Goal: Task Accomplishment & Management: Complete application form

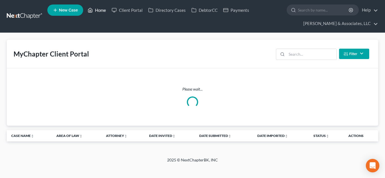
click at [101, 11] on link "Home" at bounding box center [97, 10] width 24 height 10
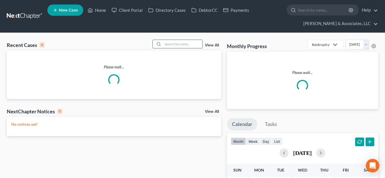
click at [169, 42] on input "search" at bounding box center [182, 44] width 39 height 8
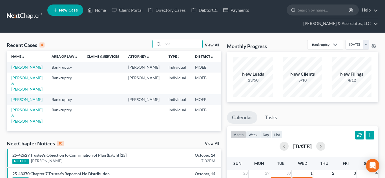
type input "bot"
click at [17, 68] on link "[PERSON_NAME]" at bounding box center [26, 67] width 31 height 5
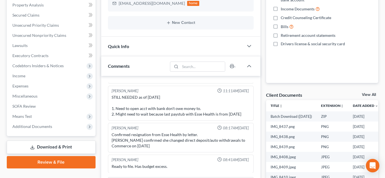
scroll to position [135, 0]
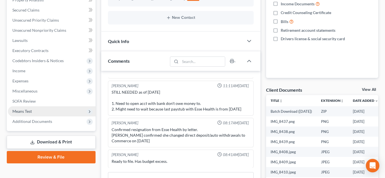
click at [31, 112] on span "Means Test" at bounding box center [21, 111] width 19 height 5
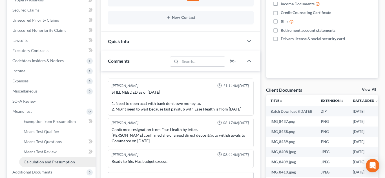
click at [50, 163] on span "Calculation and Presumption" at bounding box center [49, 162] width 51 height 5
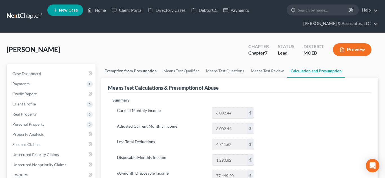
click at [139, 72] on link "Exemption from Presumption" at bounding box center [130, 71] width 59 height 14
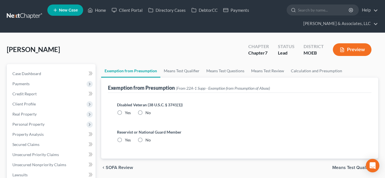
radio input "true"
click at [175, 74] on link "Means Test Qualifier" at bounding box center [181, 71] width 43 height 14
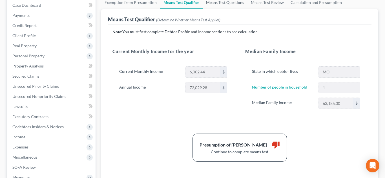
scroll to position [70, 0]
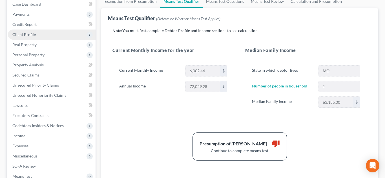
click at [34, 34] on span "Client Profile" at bounding box center [23, 34] width 23 height 5
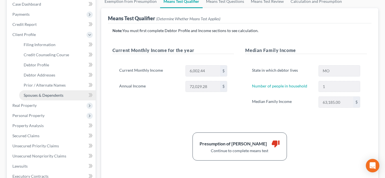
click at [53, 97] on span "Spouses & Dependents" at bounding box center [44, 95] width 40 height 5
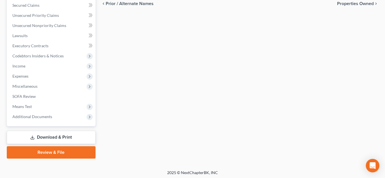
scroll to position [202, 0]
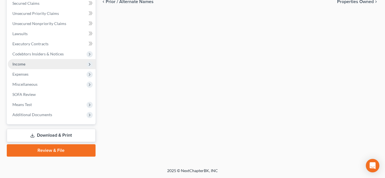
click at [21, 67] on span "Income" at bounding box center [52, 64] width 88 height 10
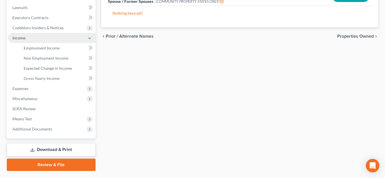
scroll to position [141, 0]
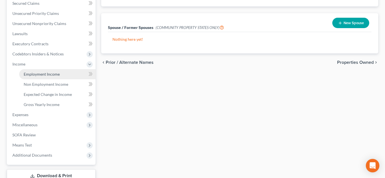
click at [31, 77] on link "Employment Income" at bounding box center [57, 74] width 76 height 10
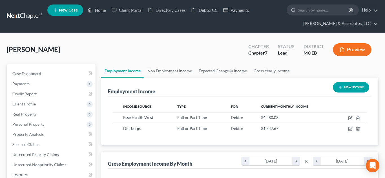
scroll to position [101, 155]
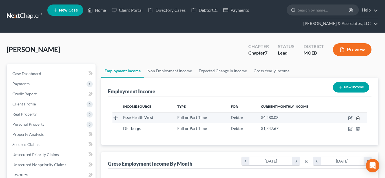
click at [359, 117] on polyline "button" at bounding box center [357, 117] width 3 height 0
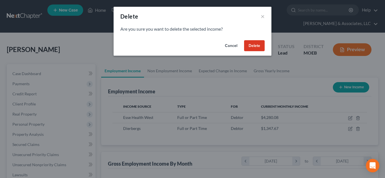
click at [252, 46] on button "Delete" at bounding box center [254, 45] width 21 height 11
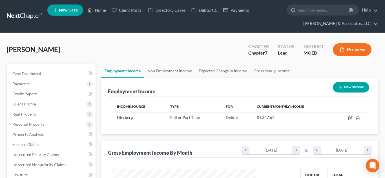
click at [345, 85] on button "New Income" at bounding box center [351, 87] width 36 height 10
select select "0"
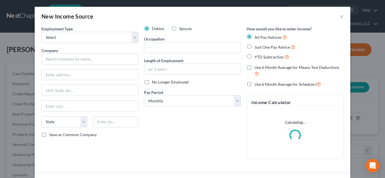
click at [254, 57] on label "YTD Subtraction" at bounding box center [271, 57] width 35 height 6
click at [257, 57] on input "YTD Subtraction" at bounding box center [259, 56] width 4 height 4
radio input "true"
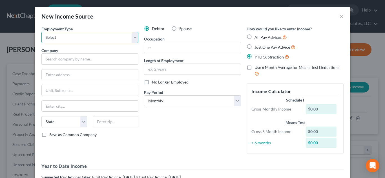
click at [99, 33] on select "Select Full or [DEMOGRAPHIC_DATA] Employment Self Employment" at bounding box center [89, 37] width 97 height 11
select select "0"
click at [41, 32] on select "Select Full or [DEMOGRAPHIC_DATA] Employment Self Employment" at bounding box center [89, 37] width 97 height 11
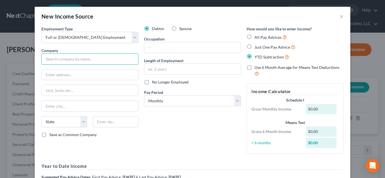
click at [91, 60] on input "text" at bounding box center [89, 59] width 97 height 11
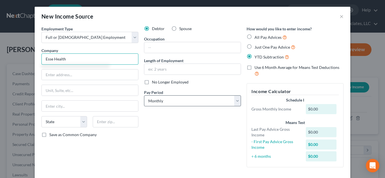
type input "Esse Health"
click at [168, 102] on select "Select Monthly Twice Monthly Every Other Week Weekly" at bounding box center [192, 100] width 97 height 11
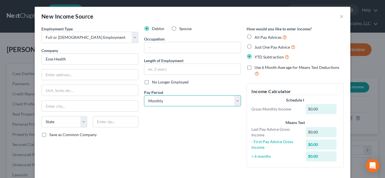
select select "2"
click at [144, 95] on select "Select Monthly Twice Monthly Every Other Week Weekly" at bounding box center [192, 100] width 97 height 11
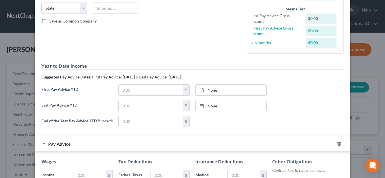
scroll to position [120, 0]
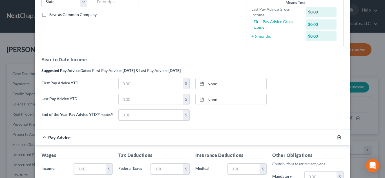
click at [341, 140] on icon "button" at bounding box center [339, 137] width 5 height 5
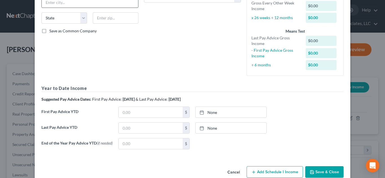
scroll to position [116, 0]
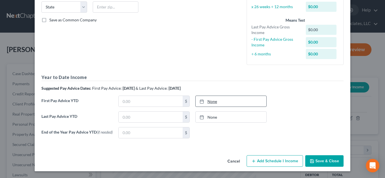
click at [211, 101] on link "None" at bounding box center [230, 101] width 71 height 11
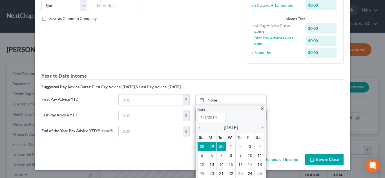
scroll to position [120, 0]
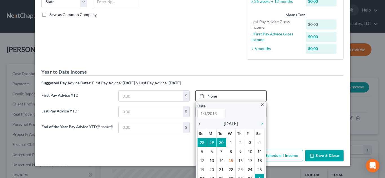
click at [200, 125] on icon "chevron_left" at bounding box center [200, 124] width 7 height 5
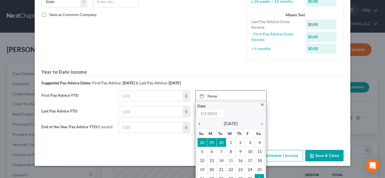
type input "[DATE]"
click at [200, 125] on icon "chevron_left" at bounding box center [200, 124] width 7 height 5
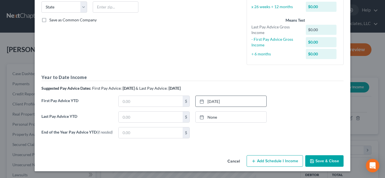
scroll to position [116, 0]
click at [158, 102] on input "text" at bounding box center [151, 101] width 64 height 11
type input "15,571.74"
click at [177, 115] on input "text" at bounding box center [151, 117] width 64 height 11
type input "33,577.96"
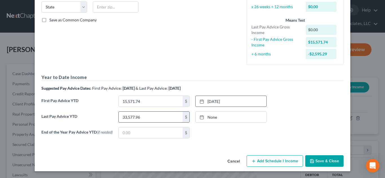
type input "[DATE]"
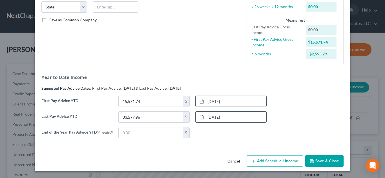
click at [214, 116] on link "[DATE]" at bounding box center [230, 117] width 71 height 11
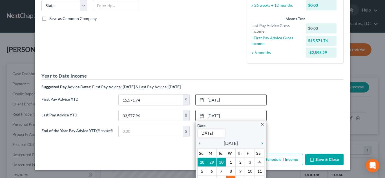
click at [201, 145] on icon "chevron_left" at bounding box center [200, 143] width 7 height 5
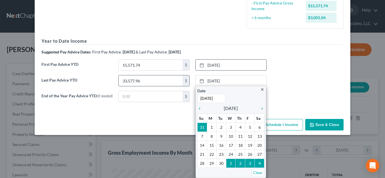
click at [142, 81] on input "33,577.96" at bounding box center [151, 80] width 64 height 11
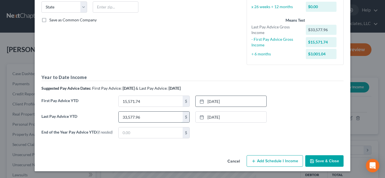
scroll to position [116, 0]
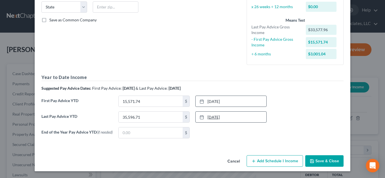
click at [219, 117] on link "[DATE]" at bounding box center [230, 117] width 71 height 11
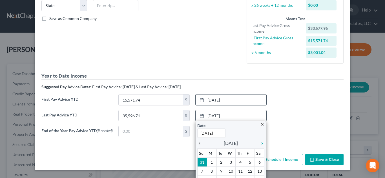
click at [200, 143] on icon "chevron_left" at bounding box center [200, 143] width 7 height 5
click at [262, 144] on icon "chevron_right" at bounding box center [260, 143] width 7 height 5
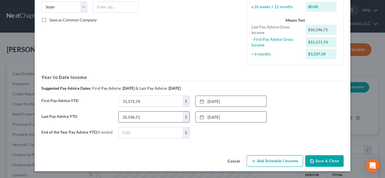
click at [126, 115] on input "35,596.71" at bounding box center [151, 117] width 64 height 11
type input "37,596.71"
click at [320, 164] on button "Save & Close" at bounding box center [324, 161] width 38 height 12
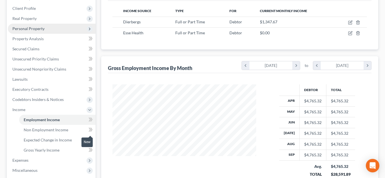
scroll to position [182, 0]
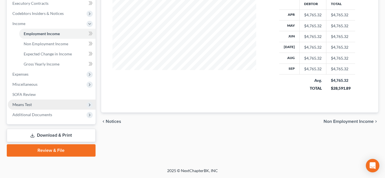
click at [41, 101] on span "Means Test" at bounding box center [52, 105] width 88 height 10
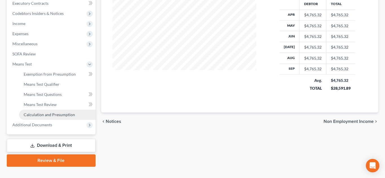
click at [43, 115] on span "Calculation and Presumption" at bounding box center [49, 114] width 51 height 5
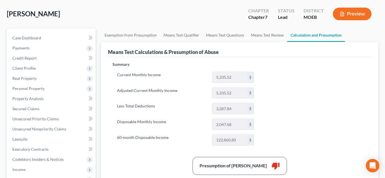
scroll to position [36, 0]
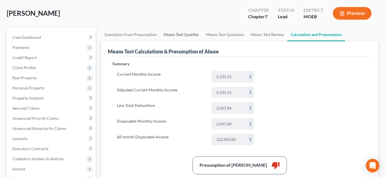
click at [186, 35] on link "Means Test Qualifier" at bounding box center [181, 35] width 43 height 14
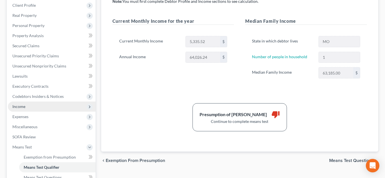
scroll to position [102, 0]
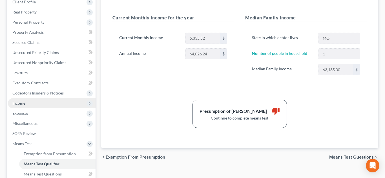
click at [22, 101] on span "Income" at bounding box center [18, 103] width 13 height 5
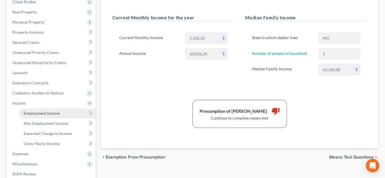
click at [39, 116] on link "Employment Income" at bounding box center [57, 113] width 76 height 10
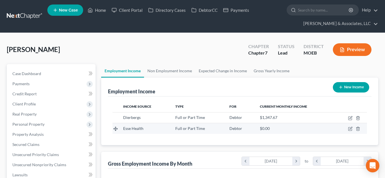
scroll to position [101, 155]
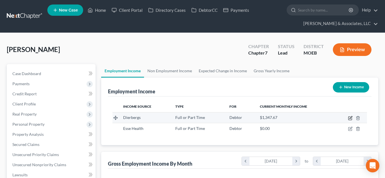
click at [349, 120] on icon "button" at bounding box center [349, 118] width 3 height 3
select select "0"
select select "26"
select select "3"
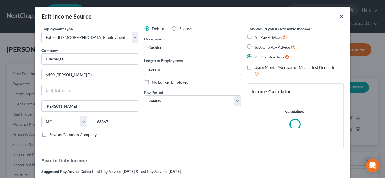
click at [341, 16] on button "×" at bounding box center [341, 16] width 4 height 7
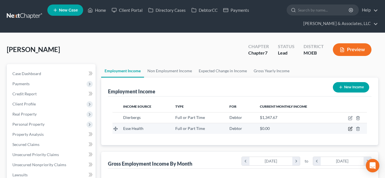
click at [349, 128] on icon "button" at bounding box center [350, 129] width 5 height 5
select select "0"
select select "2"
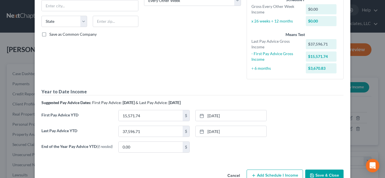
scroll to position [103, 0]
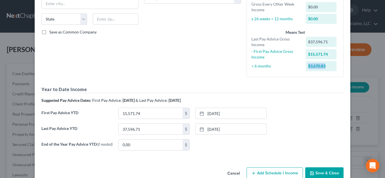
drag, startPoint x: 327, startPoint y: 66, endPoint x: 308, endPoint y: 68, distance: 19.5
click at [308, 68] on div "$3,670.83" at bounding box center [321, 66] width 31 height 10
copy div "$3,670.83"
click at [317, 176] on button "Save & Close" at bounding box center [324, 174] width 38 height 12
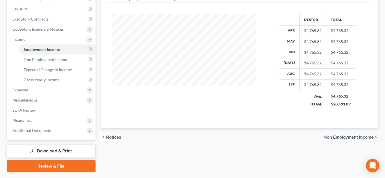
scroll to position [182, 0]
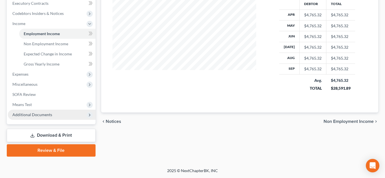
click at [27, 113] on span "Additional Documents" at bounding box center [32, 114] width 40 height 5
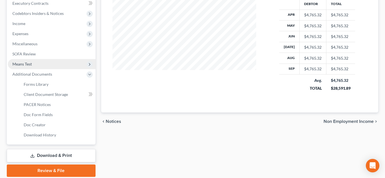
click at [27, 62] on span "Means Test" at bounding box center [21, 64] width 19 height 5
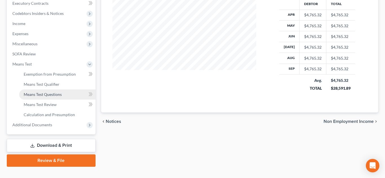
click at [28, 94] on span "Means Test Questions" at bounding box center [43, 94] width 38 height 5
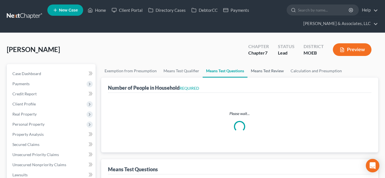
select select "1"
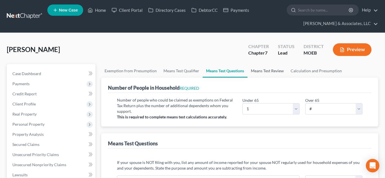
click at [252, 76] on link "Means Test Review" at bounding box center [267, 71] width 40 height 14
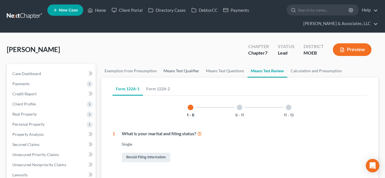
click at [184, 74] on link "Means Test Qualifier" at bounding box center [181, 71] width 43 height 14
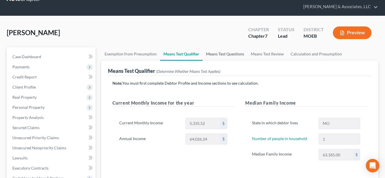
scroll to position [16, 0]
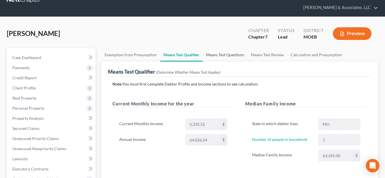
click at [217, 58] on link "Means Test Questions" at bounding box center [225, 55] width 45 height 14
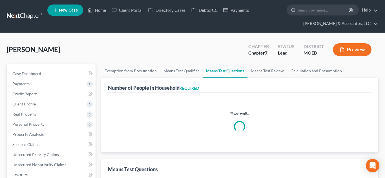
select select "1"
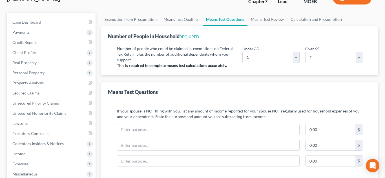
scroll to position [49, 0]
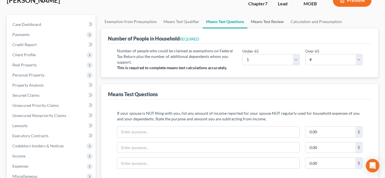
click at [265, 22] on link "Means Test Review" at bounding box center [267, 22] width 40 height 14
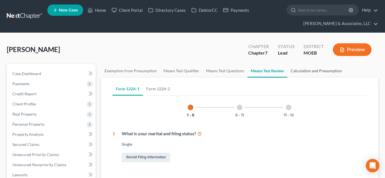
click at [305, 70] on link "Calculation and Presumption" at bounding box center [316, 71] width 58 height 14
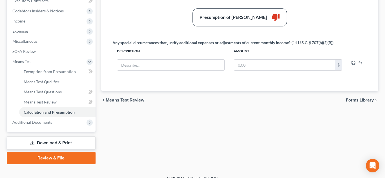
scroll to position [188, 0]
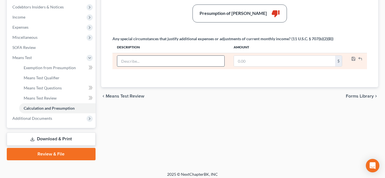
click at [181, 64] on input "text" at bounding box center [170, 61] width 107 height 11
type input "Retired from Esse Health"
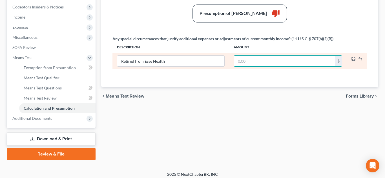
paste input "$3,670.83"
type input "3,670.83"
click at [352, 60] on polyline "button" at bounding box center [353, 59] width 2 height 1
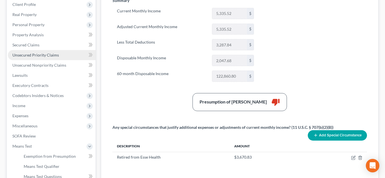
scroll to position [105, 0]
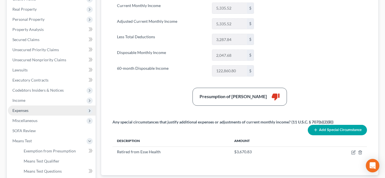
click at [23, 112] on span "Expenses" at bounding box center [20, 110] width 16 height 5
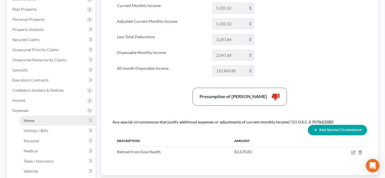
click at [32, 121] on span "Home" at bounding box center [29, 120] width 11 height 5
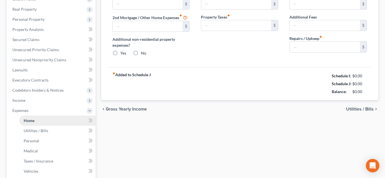
scroll to position [76, 0]
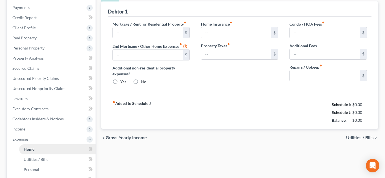
type input "400.00"
radio input "true"
type input "0.00"
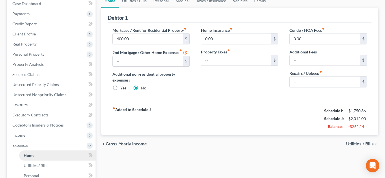
scroll to position [71, 0]
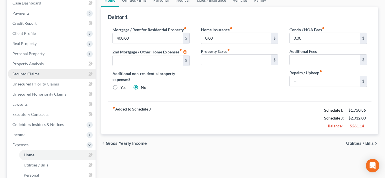
click at [25, 75] on span "Secured Claims" at bounding box center [25, 74] width 27 height 5
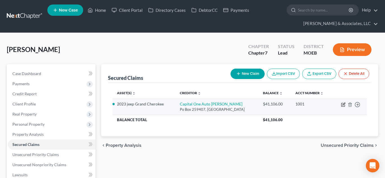
click at [343, 104] on icon "button" at bounding box center [343, 105] width 5 height 5
select select "45"
select select "3"
select select "0"
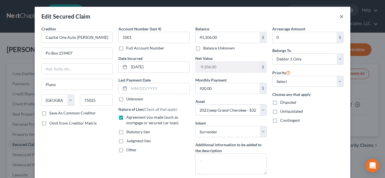
click at [342, 17] on button "×" at bounding box center [341, 16] width 4 height 7
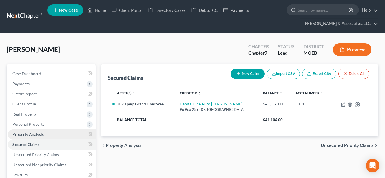
click at [32, 137] on link "Property Analysis" at bounding box center [52, 135] width 88 height 10
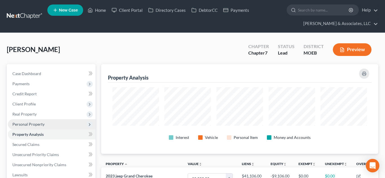
click at [39, 123] on span "Personal Property" at bounding box center [28, 124] width 32 height 5
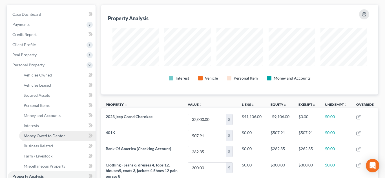
scroll to position [60, 0]
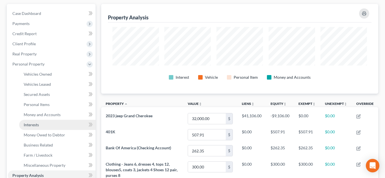
click at [48, 126] on link "Interests" at bounding box center [57, 125] width 76 height 10
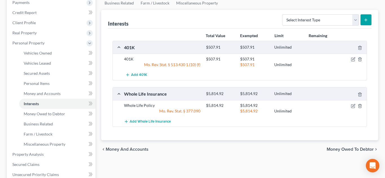
scroll to position [87, 0]
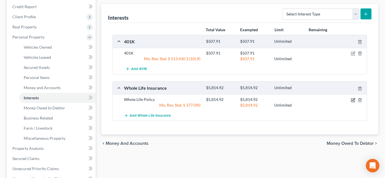
click at [353, 101] on icon "button" at bounding box center [353, 100] width 5 height 5
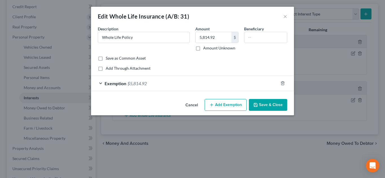
click at [122, 85] on span "Exemption" at bounding box center [116, 83] width 22 height 5
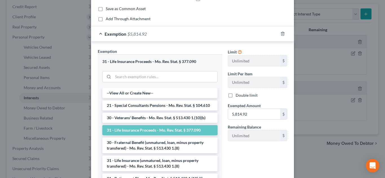
scroll to position [50, 0]
drag, startPoint x: 198, startPoint y: 63, endPoint x: 154, endPoint y: 62, distance: 44.5
click at [154, 62] on div "31 - Life Insurance Proceeds - Mo. Rev. Stat. § 377.090" at bounding box center [159, 61] width 115 height 5
copy div "Mo. Rev. Stat. § 377.090"
click at [284, 32] on polyline "button" at bounding box center [282, 32] width 3 height 0
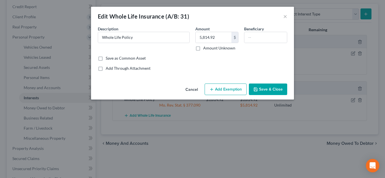
scroll to position [0, 0]
click at [135, 34] on input "Whole Life Policy" at bounding box center [143, 37] width 91 height 11
click at [157, 35] on input "Life" at bounding box center [143, 37] width 91 height 11
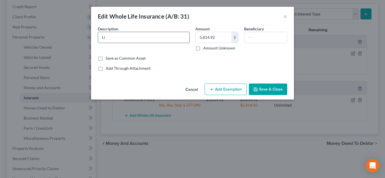
type input "L"
type input "Life insurance policy"
type input "0.00"
click at [263, 90] on button "Save & Close" at bounding box center [268, 90] width 38 height 12
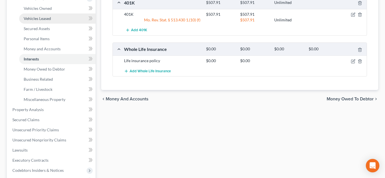
scroll to position [135, 0]
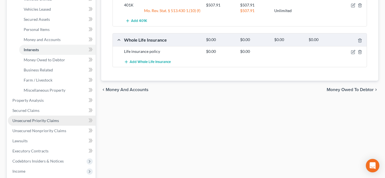
click at [37, 123] on link "Unsecured Priority Claims" at bounding box center [52, 121] width 88 height 10
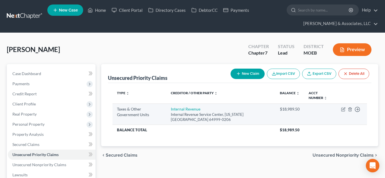
click at [344, 112] on td "Move to D Move to F Move to G Move to Notice Only" at bounding box center [351, 114] width 30 height 21
click at [342, 110] on icon "button" at bounding box center [343, 109] width 5 height 5
select select "0"
select select "26"
select select "0"
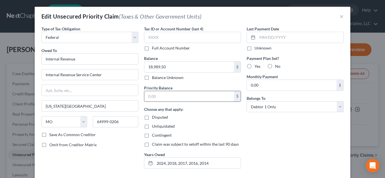
click at [186, 92] on input "text" at bounding box center [189, 96] width 90 height 11
paste input "$2,983.40"
type input "2,983.40"
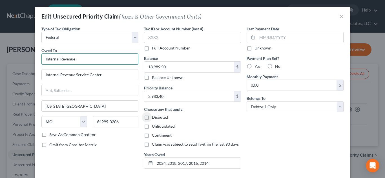
click at [100, 58] on input "Internal Revenue" at bounding box center [89, 59] width 97 height 11
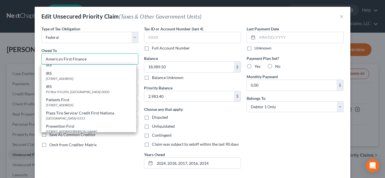
scroll to position [491, 0]
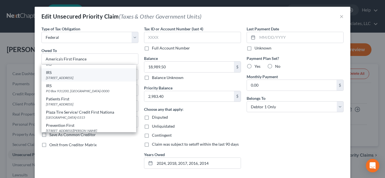
click at [82, 80] on div "[STREET_ADDRESS]" at bounding box center [89, 77] width 86 height 5
type input "IRS"
type input "PO Box 7317"
type input "[GEOGRAPHIC_DATA]"
select select "39"
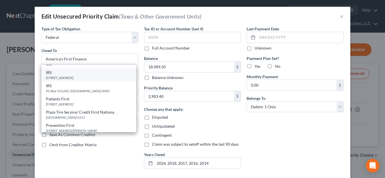
type input "19101-7317"
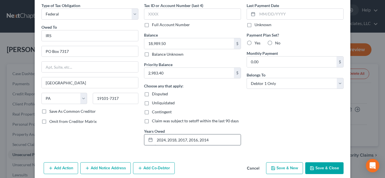
scroll to position [35, 0]
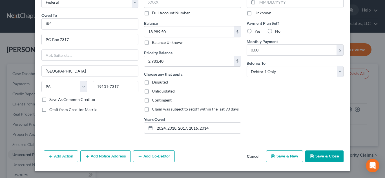
click at [314, 155] on icon "button" at bounding box center [312, 156] width 5 height 5
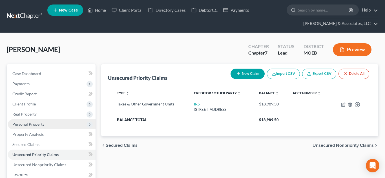
click at [21, 125] on span "Personal Property" at bounding box center [28, 124] width 32 height 5
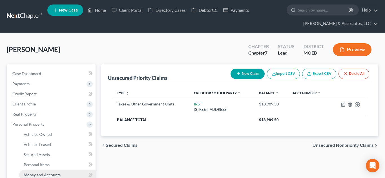
click at [45, 175] on span "Money and Accounts" at bounding box center [42, 175] width 37 height 5
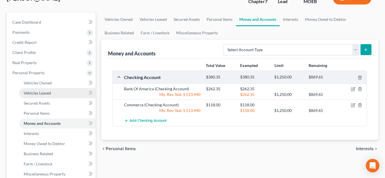
scroll to position [243, 0]
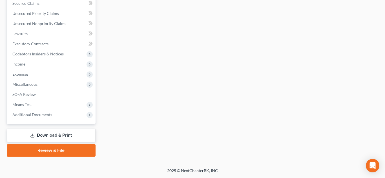
click at [48, 136] on link "Download & Print" at bounding box center [51, 135] width 89 height 13
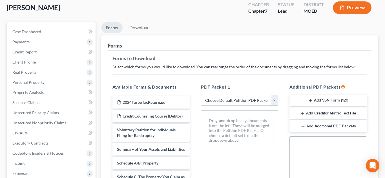
scroll to position [84, 0]
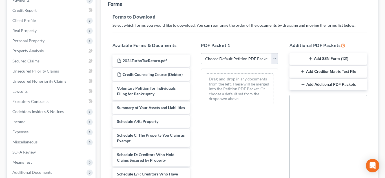
click at [253, 63] on select "Choose Default Petition PDF Packet Complete Bankruptcy Petition (all forms and …" at bounding box center [239, 58] width 77 height 11
select select "0"
click at [201, 53] on select "Choose Default Petition PDF Packet Complete Bankruptcy Petition (all forms and …" at bounding box center [239, 58] width 77 height 11
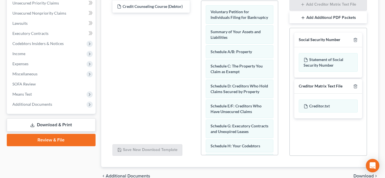
scroll to position [180, 0]
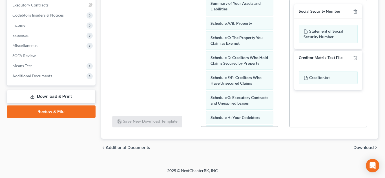
click at [356, 148] on span "Download" at bounding box center [363, 148] width 20 height 5
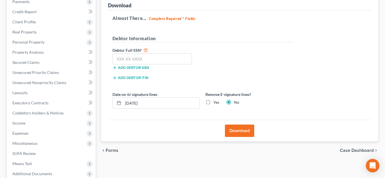
scroll to position [82, 0]
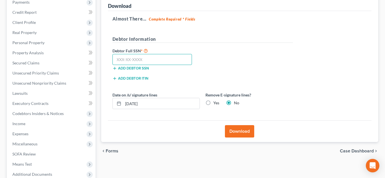
click at [130, 58] on input "text" at bounding box center [152, 59] width 80 height 11
type input "494-76-8490"
click at [239, 135] on button "Download" at bounding box center [239, 131] width 29 height 12
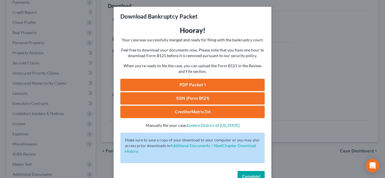
click at [190, 83] on link "PDF Packet 1" at bounding box center [192, 85] width 144 height 12
click at [197, 99] on link "SSN (Form B121)" at bounding box center [192, 98] width 144 height 12
click at [249, 174] on span "Complete!" at bounding box center [251, 176] width 18 height 5
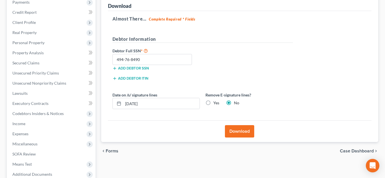
scroll to position [0, 0]
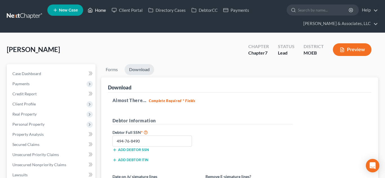
click at [99, 11] on link "Home" at bounding box center [97, 10] width 24 height 10
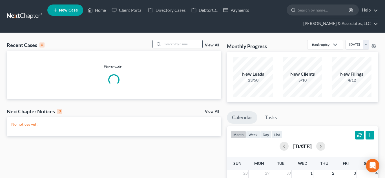
click at [184, 45] on input "search" at bounding box center [182, 44] width 39 height 8
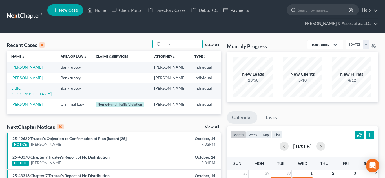
type input "little"
click at [14, 70] on link "[PERSON_NAME]" at bounding box center [26, 67] width 31 height 5
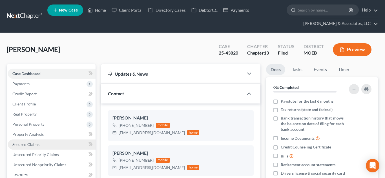
click at [37, 146] on span "Secured Claims" at bounding box center [25, 144] width 27 height 5
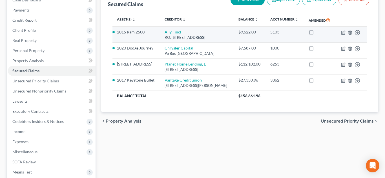
scroll to position [74, 0]
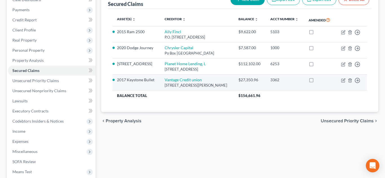
click at [343, 91] on td "Move to E Move to F Move to G Move to Notice Only" at bounding box center [350, 83] width 31 height 16
click at [343, 81] on icon "button" at bounding box center [343, 80] width 3 height 3
select select "26"
select select "7"
select select "0"
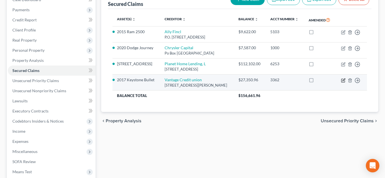
select select "0"
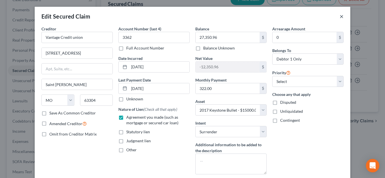
click at [341, 16] on button "×" at bounding box center [341, 16] width 4 height 7
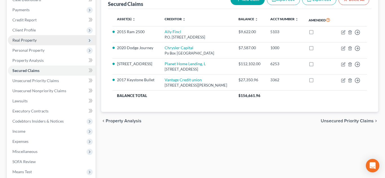
scroll to position [0, 0]
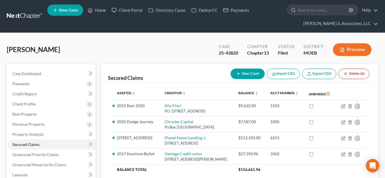
click at [69, 10] on span "New Case" at bounding box center [68, 10] width 19 height 4
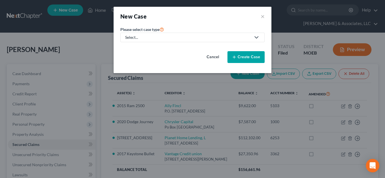
click at [135, 37] on div "Select..." at bounding box center [188, 38] width 126 height 6
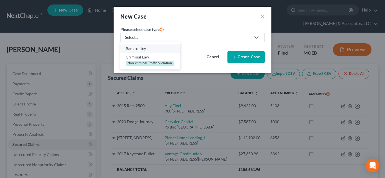
click at [137, 47] on div "Bankruptcy" at bounding box center [150, 49] width 49 height 6
select select "45"
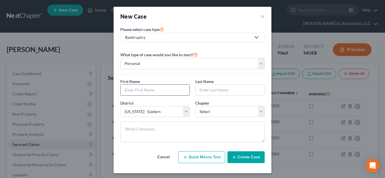
click at [153, 90] on input "text" at bounding box center [155, 90] width 69 height 11
type input "[PERSON_NAME]"
select select "0"
click at [237, 156] on button "Create Case" at bounding box center [245, 158] width 37 height 12
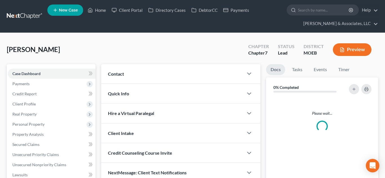
click at [26, 105] on div at bounding box center [192, 89] width 385 height 178
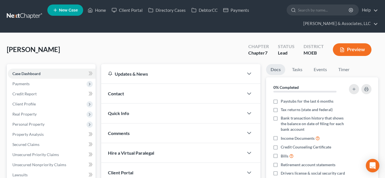
click at [26, 105] on span "Client Profile" at bounding box center [23, 104] width 23 height 5
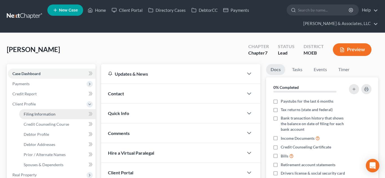
click at [33, 113] on span "Filing Information" at bounding box center [40, 114] width 32 height 5
select select "1"
select select "0"
select select "45"
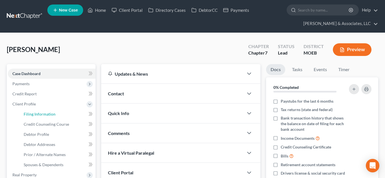
select select "26"
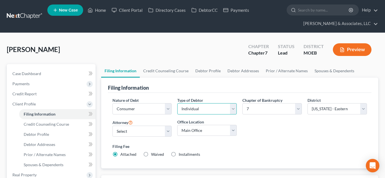
click at [233, 109] on select "Select Individual Joint" at bounding box center [206, 108] width 59 height 11
select select "1"
click at [177, 103] on select "Select Individual Joint" at bounding box center [206, 108] width 59 height 11
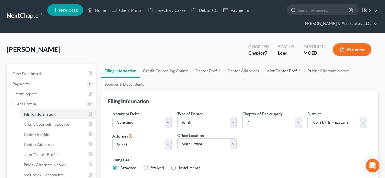
click at [280, 73] on link "Joint Debtor Profile" at bounding box center [283, 71] width 42 height 14
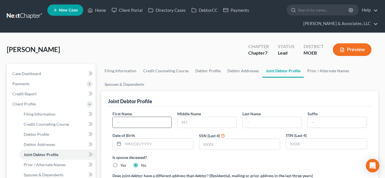
click at [156, 123] on input "text" at bounding box center [142, 122] width 59 height 11
type input "[PERSON_NAME]"
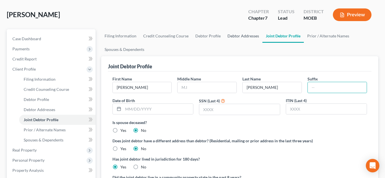
click at [239, 35] on link "Debtor Addresses" at bounding box center [243, 36] width 38 height 14
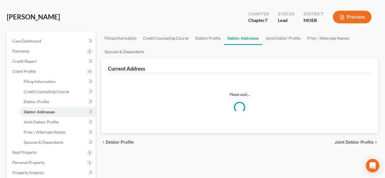
scroll to position [1, 0]
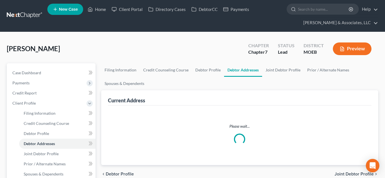
select select "0"
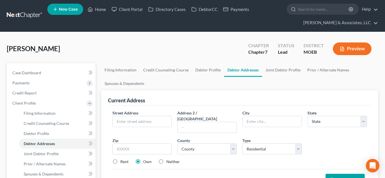
scroll to position [0, 0]
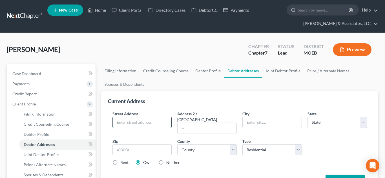
click at [152, 125] on input "text" at bounding box center [142, 122] width 59 height 11
paste input "[STREET_ADDRESS]"
type input "[STREET_ADDRESS]"
type input "63368"
click at [197, 145] on select "County" at bounding box center [206, 150] width 59 height 11
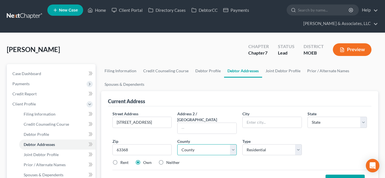
click at [204, 145] on select "County" at bounding box center [206, 150] width 59 height 11
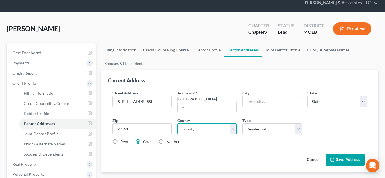
scroll to position [42, 0]
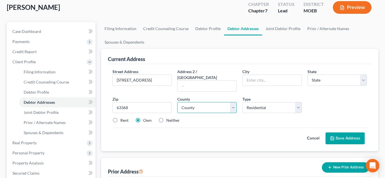
click at [209, 105] on select "County" at bounding box center [206, 107] width 59 height 11
click at [259, 77] on input "text" at bounding box center [272, 80] width 59 height 11
type input "Ofallon"
click at [172, 106] on div "Zip * 63368" at bounding box center [142, 104] width 65 height 17
click at [167, 105] on input "63368" at bounding box center [141, 107] width 59 height 11
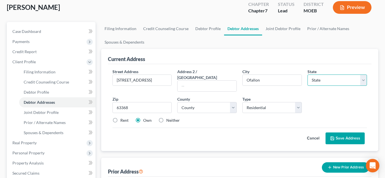
click at [339, 79] on select "State [US_STATE] AK AR AZ CA CO CT DE DC [GEOGRAPHIC_DATA] [GEOGRAPHIC_DATA] GU…" at bounding box center [336, 80] width 59 height 11
select select "26"
click at [307, 75] on select "State [US_STATE] AK AR AZ CA CO CT DE DC [GEOGRAPHIC_DATA] [GEOGRAPHIC_DATA] GU…" at bounding box center [336, 80] width 59 height 11
click at [336, 133] on button "Save Address" at bounding box center [344, 139] width 39 height 12
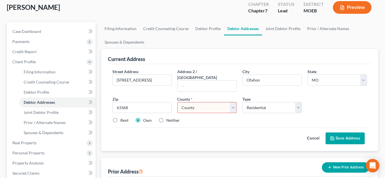
click at [237, 103] on div "County * County [GEOGRAPHIC_DATA] [GEOGRAPHIC_DATA] [GEOGRAPHIC_DATA] [GEOGRAPH…" at bounding box center [206, 104] width 65 height 17
click at [235, 103] on select "County [GEOGRAPHIC_DATA] [GEOGRAPHIC_DATA] [GEOGRAPHIC_DATA] [GEOGRAPHIC_DATA] …" at bounding box center [206, 107] width 59 height 11
select select "97"
click at [177, 102] on select "County [GEOGRAPHIC_DATA] [GEOGRAPHIC_DATA] [GEOGRAPHIC_DATA] [GEOGRAPHIC_DATA] …" at bounding box center [206, 107] width 59 height 11
click at [342, 134] on button "Save Address" at bounding box center [344, 139] width 39 height 12
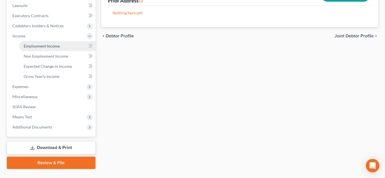
click at [57, 47] on span "Employment Income" at bounding box center [42, 46] width 36 height 5
